Goal: Find specific page/section: Find specific page/section

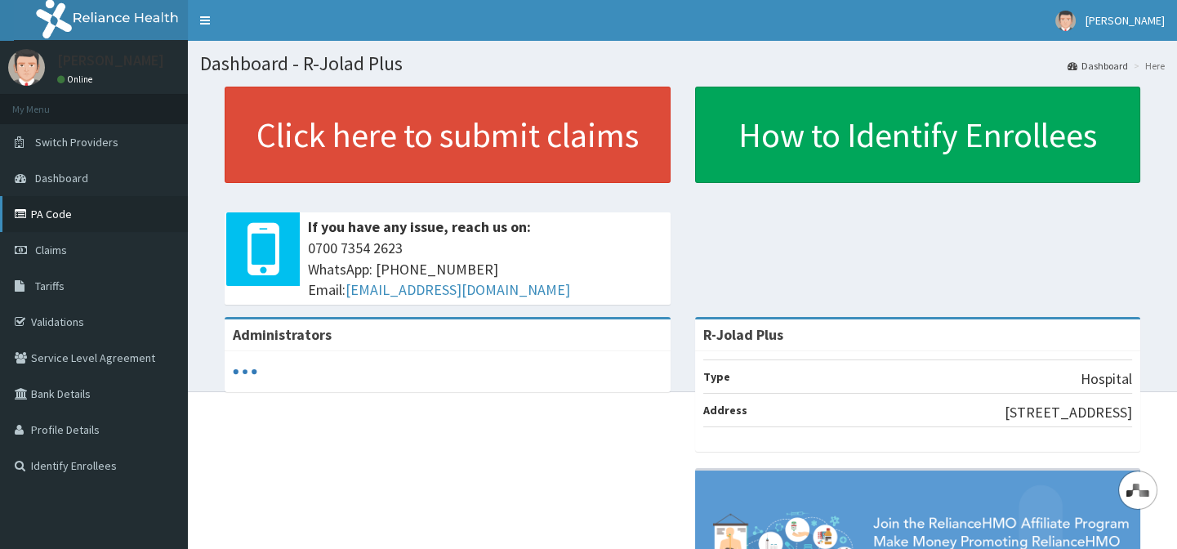
click at [50, 206] on link "PA Code" at bounding box center [94, 214] width 188 height 36
click at [69, 224] on link "PA Code" at bounding box center [94, 214] width 188 height 36
click at [82, 216] on link "PA Code" at bounding box center [94, 214] width 188 height 36
click at [62, 214] on link "PA Code" at bounding box center [94, 214] width 188 height 36
click at [87, 224] on link "PA Code" at bounding box center [94, 214] width 188 height 36
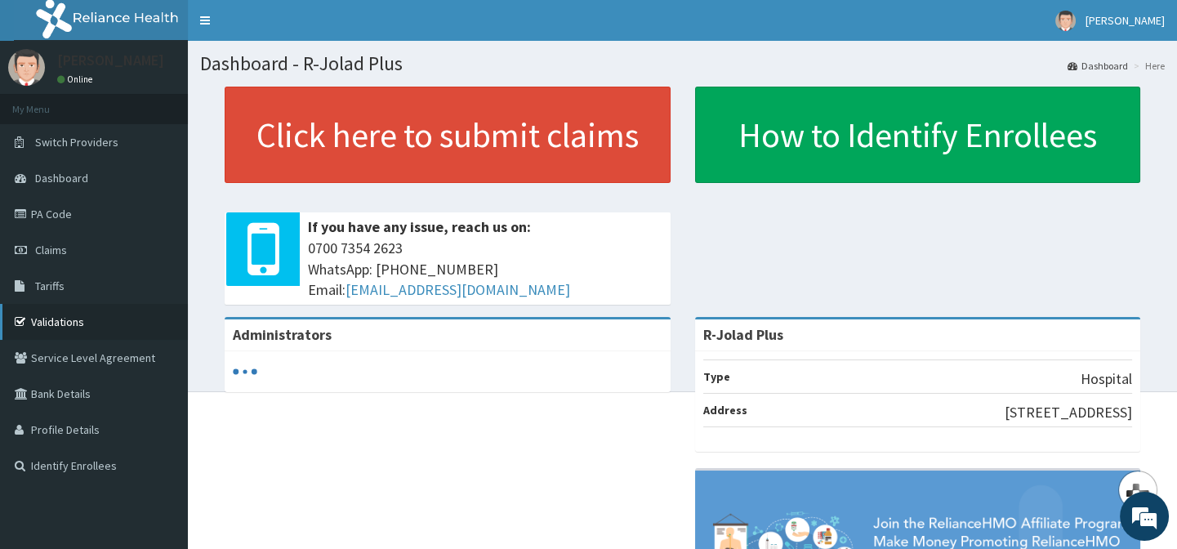
click at [78, 316] on link "Validations" at bounding box center [94, 322] width 188 height 36
click at [87, 318] on link "Validations" at bounding box center [94, 322] width 188 height 36
